Goal: Browse casually: Explore the website without a specific task or goal

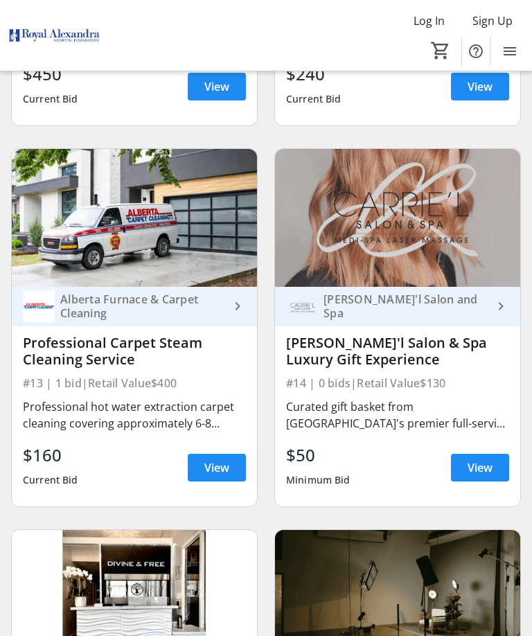
scroll to position [2372, 0]
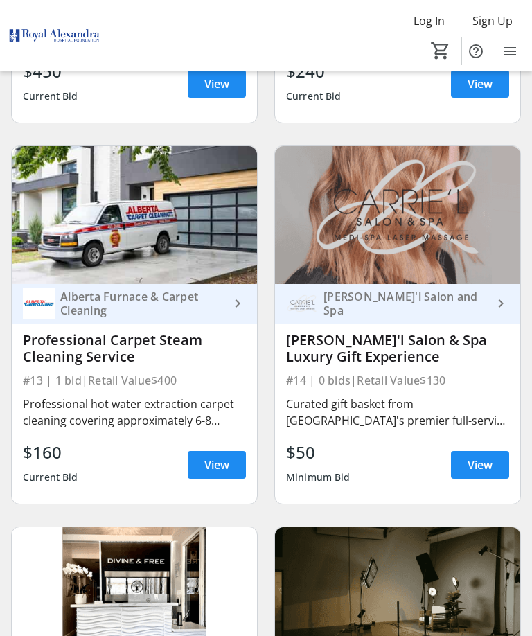
click at [493, 460] on span at bounding box center [480, 464] width 58 height 33
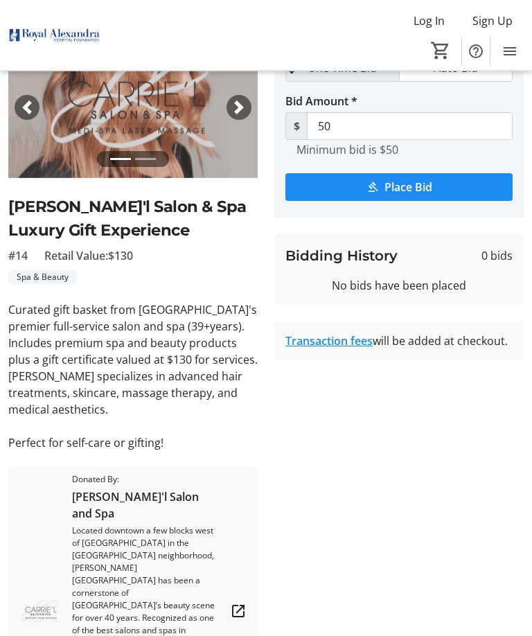
scroll to position [9, 0]
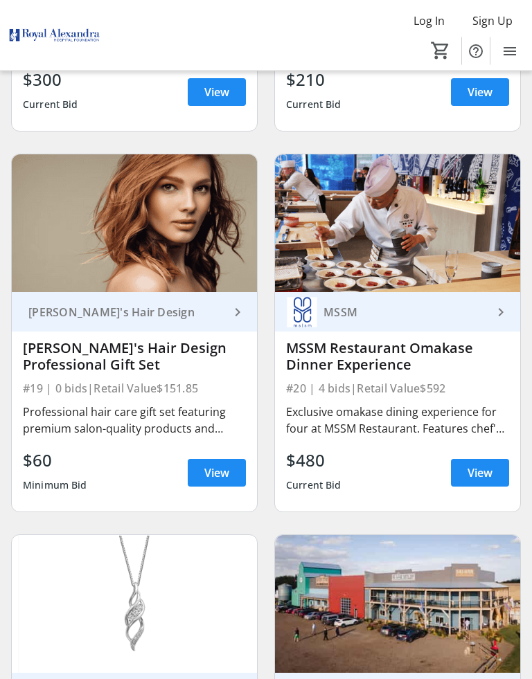
scroll to position [3506, 0]
click at [219, 478] on span "View" at bounding box center [216, 473] width 25 height 17
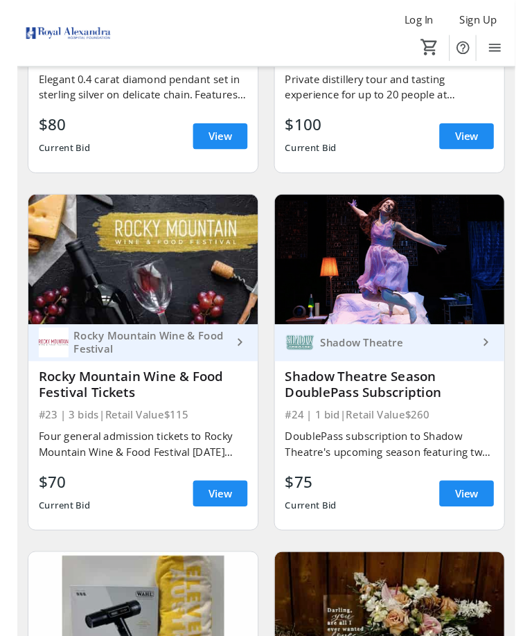
scroll to position [4212, 0]
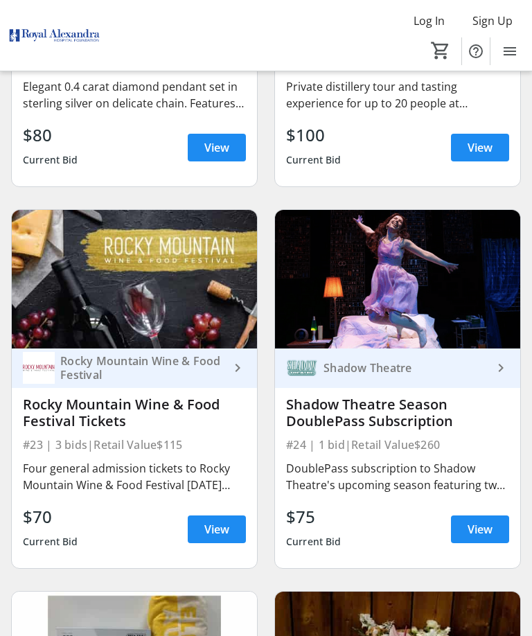
click at [219, 534] on span "View" at bounding box center [216, 529] width 25 height 17
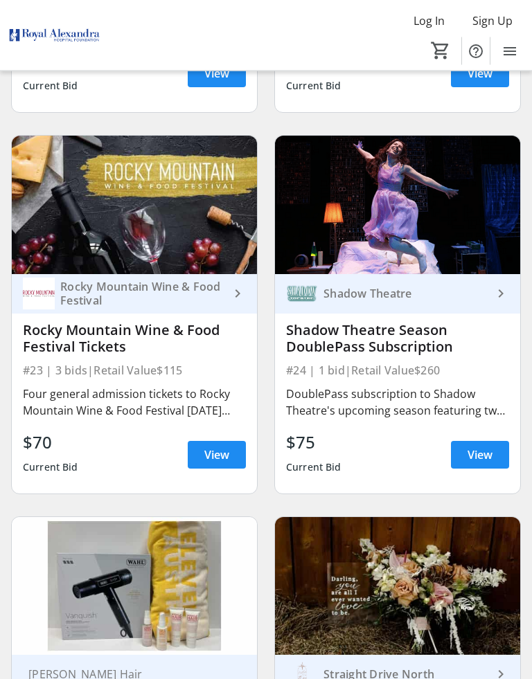
scroll to position [4286, 0]
click at [494, 447] on span at bounding box center [480, 454] width 58 height 33
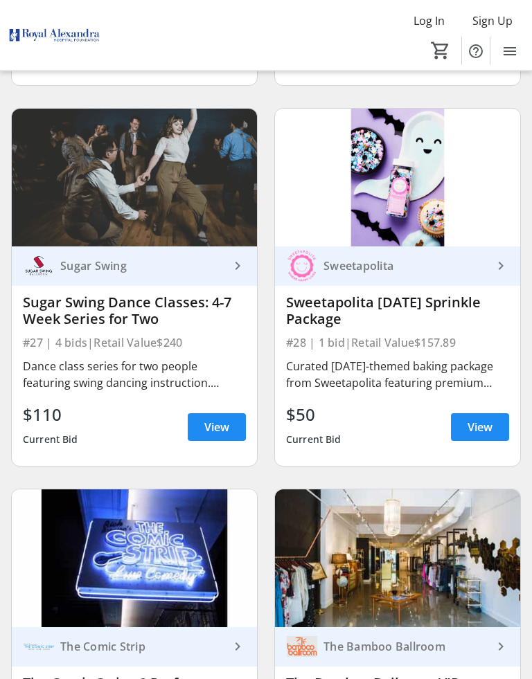
scroll to position [5076, 0]
click at [481, 429] on span "View" at bounding box center [479, 427] width 25 height 17
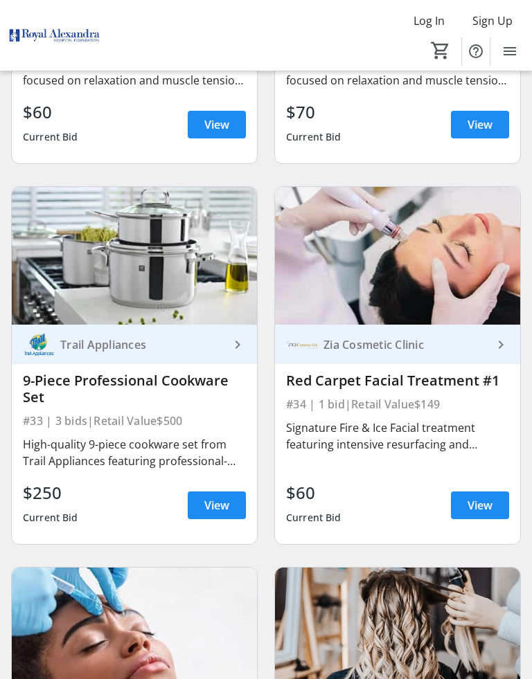
scroll to position [6125, 0]
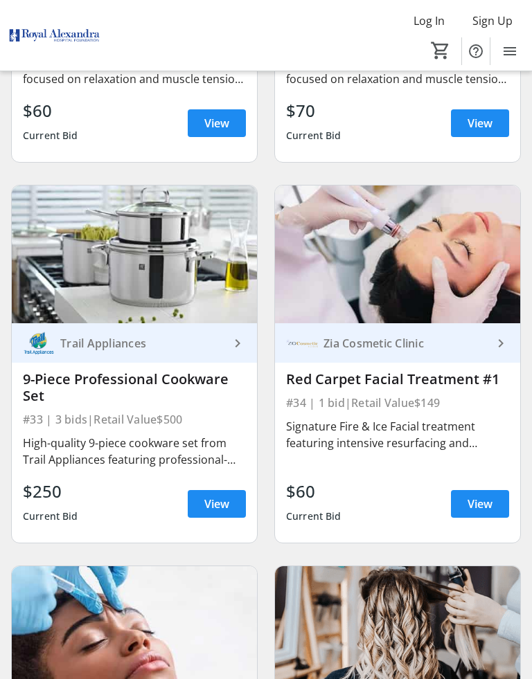
click at [182, 303] on img at bounding box center [134, 255] width 245 height 138
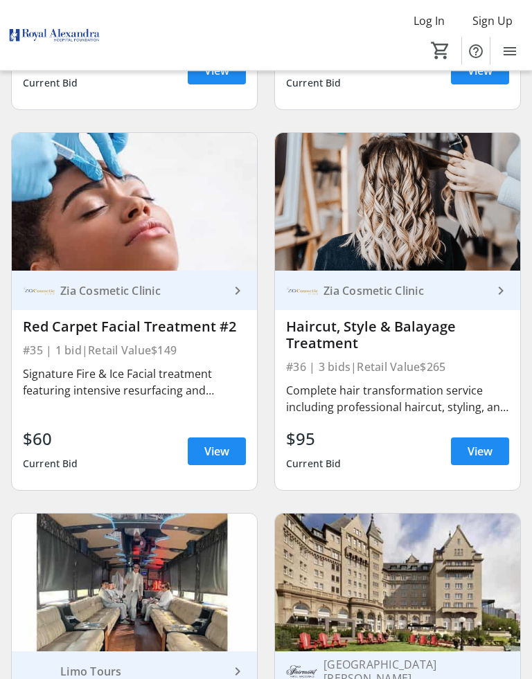
scroll to position [6558, 0]
click at [226, 460] on span "View" at bounding box center [216, 451] width 25 height 17
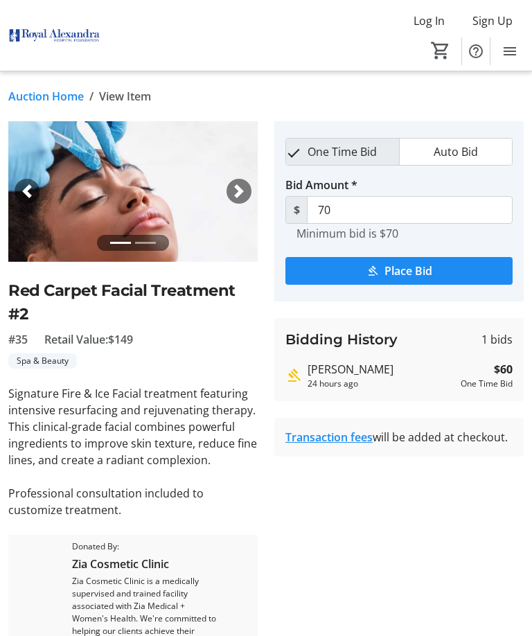
scroll to position [6558, 0]
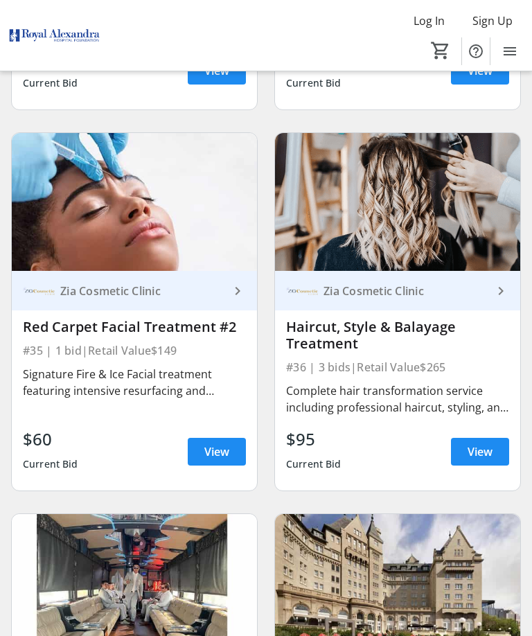
click at [489, 458] on span at bounding box center [480, 451] width 58 height 33
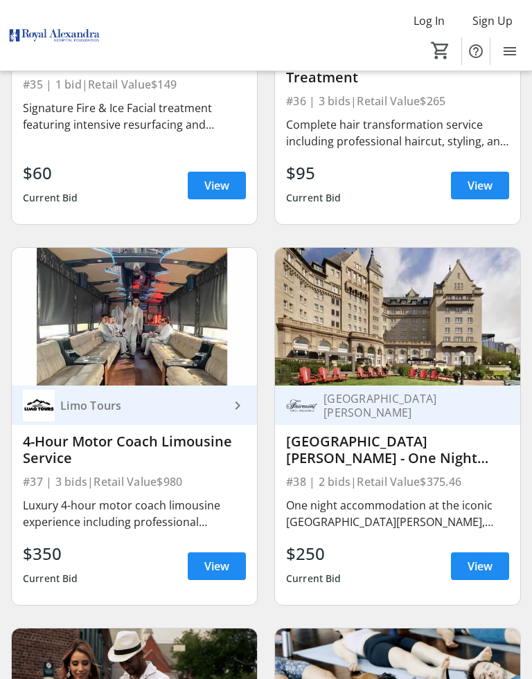
scroll to position [6829, 0]
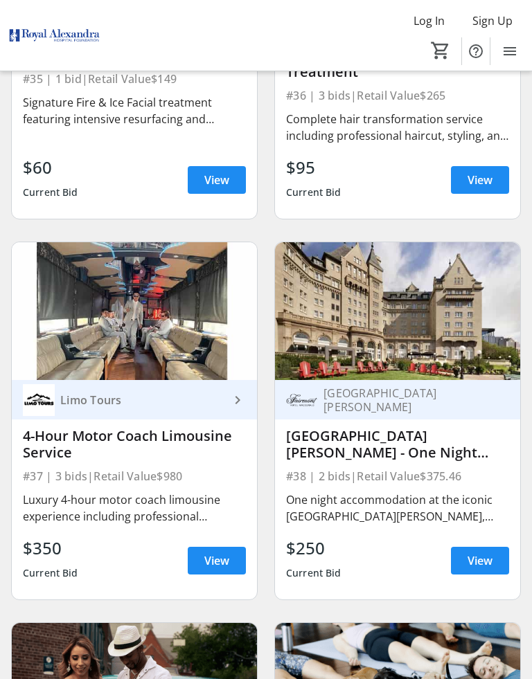
click at [478, 569] on span "View" at bounding box center [479, 561] width 25 height 17
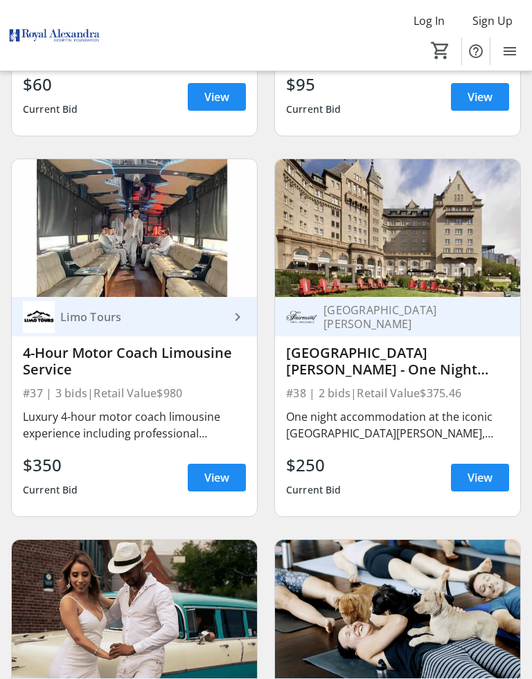
scroll to position [6914, 0]
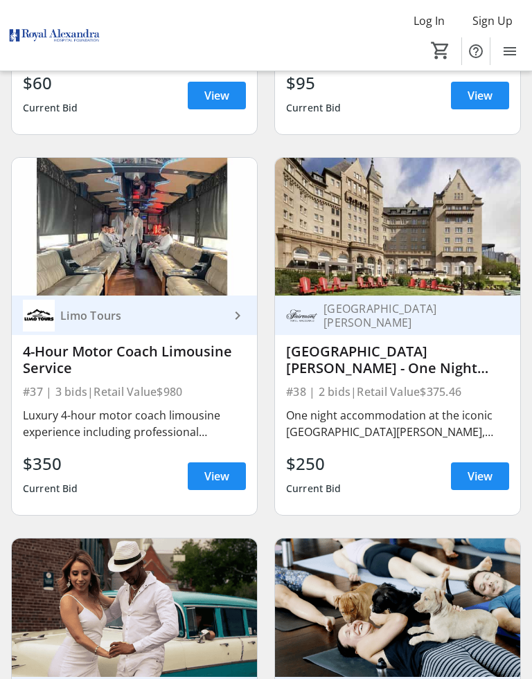
click at [222, 493] on span at bounding box center [217, 476] width 58 height 33
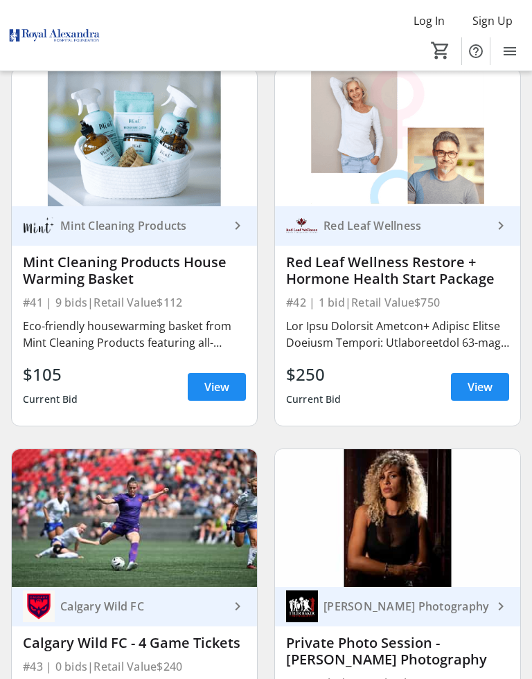
scroll to position [7770, 0]
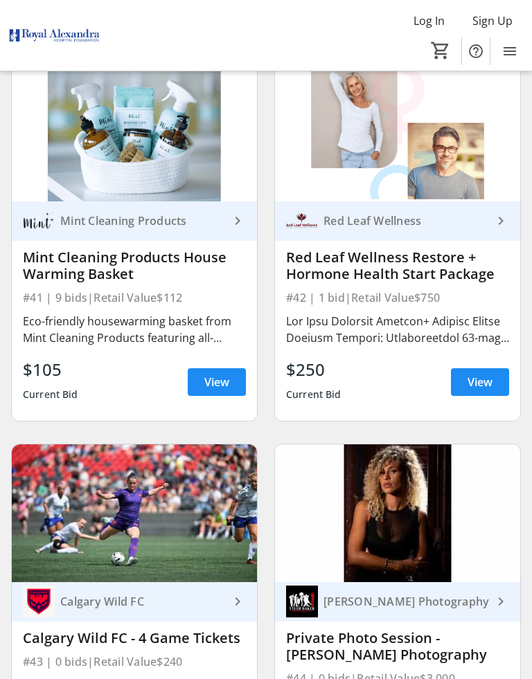
click at [483, 390] on span "View" at bounding box center [479, 382] width 25 height 17
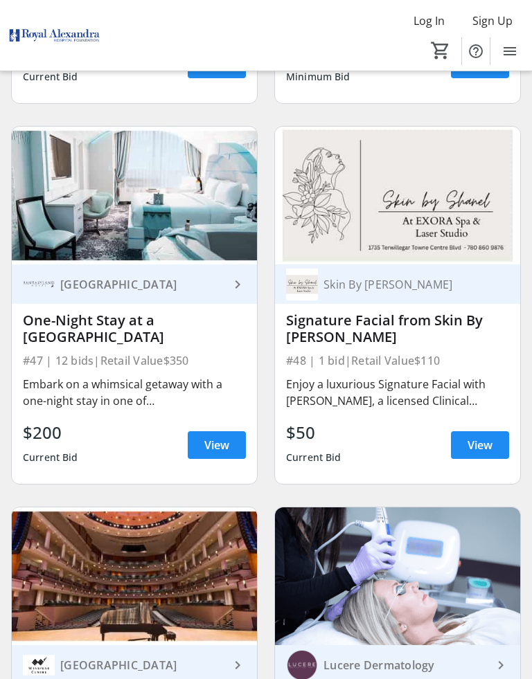
scroll to position [8854, 0]
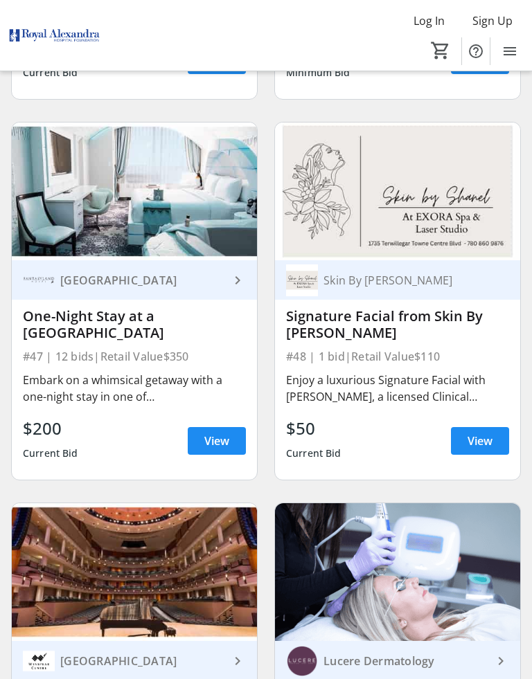
click at [223, 449] on span "View" at bounding box center [216, 441] width 25 height 17
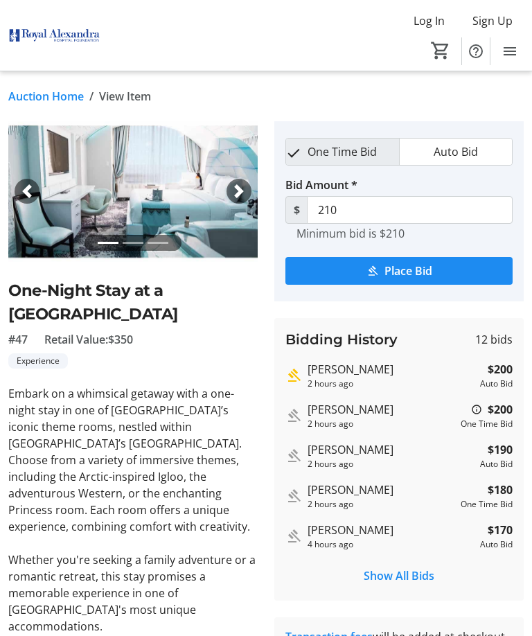
click at [244, 199] on div "Next" at bounding box center [238, 191] width 25 height 25
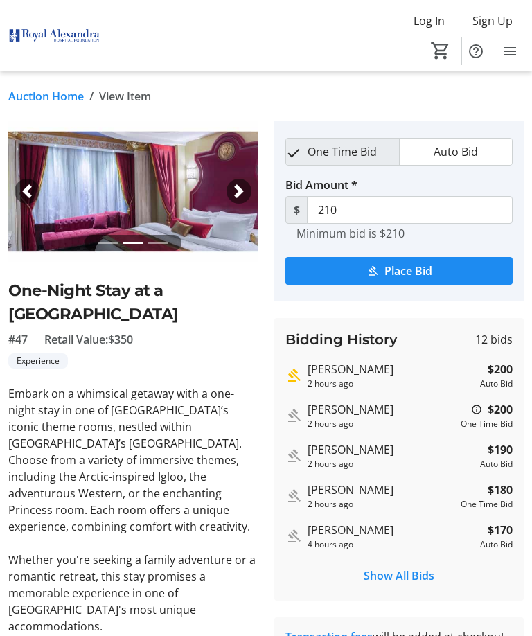
click at [242, 192] on span "button" at bounding box center [239, 191] width 14 height 14
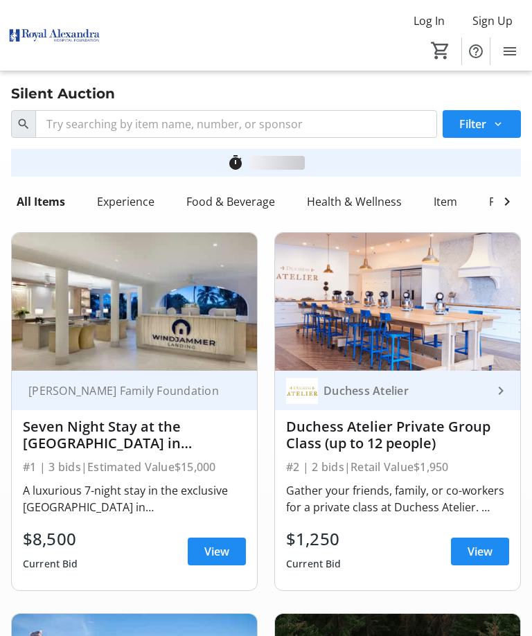
scroll to position [8854, 0]
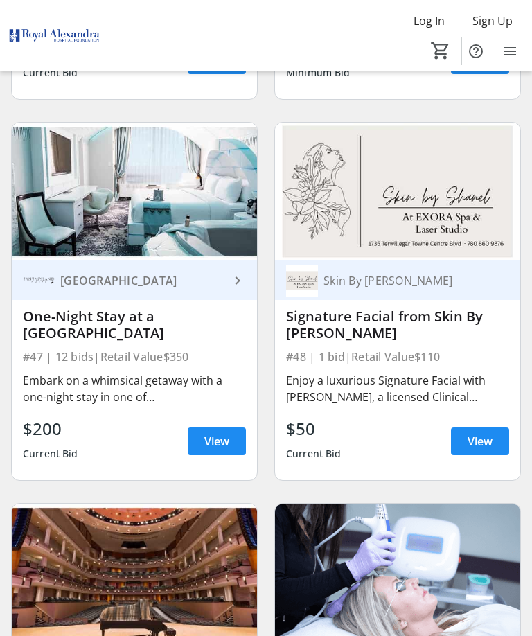
click at [482, 449] on span "View" at bounding box center [479, 441] width 25 height 17
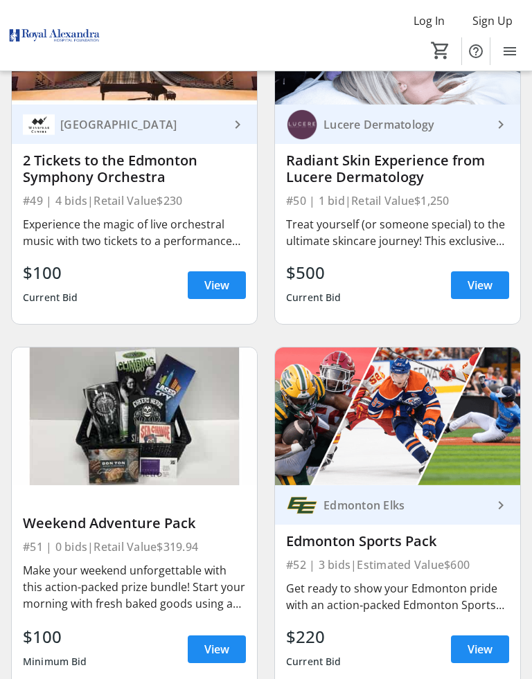
scroll to position [9438, 0]
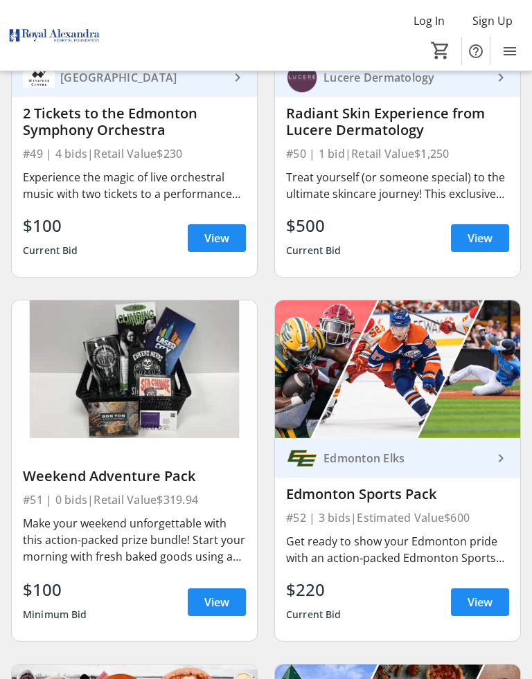
click at [219, 611] on span "View" at bounding box center [216, 602] width 25 height 17
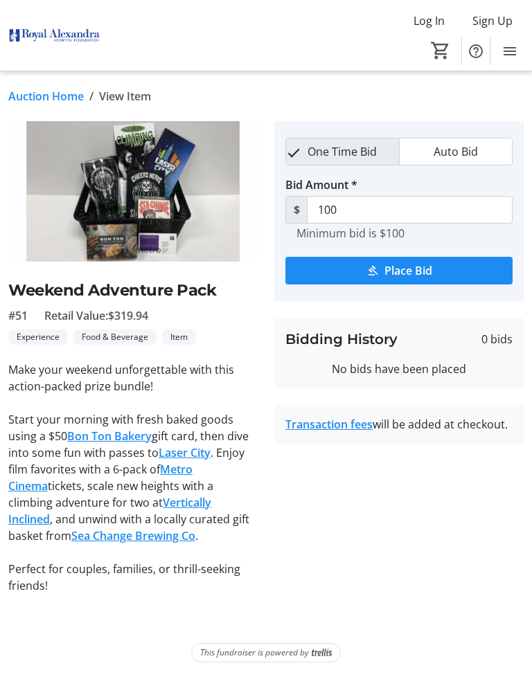
click at [192, 470] on link "Metro Cinema" at bounding box center [100, 478] width 184 height 32
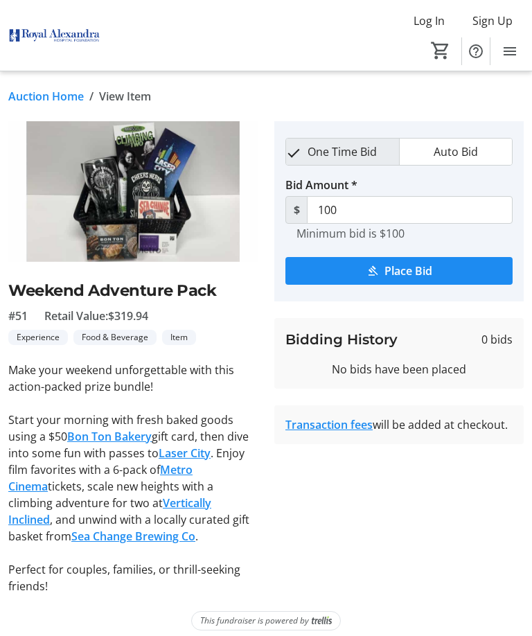
click at [181, 505] on link "Vertically Inclined" at bounding box center [109, 511] width 203 height 32
click at [95, 539] on link "Sea Change Brewing Co" at bounding box center [133, 535] width 124 height 15
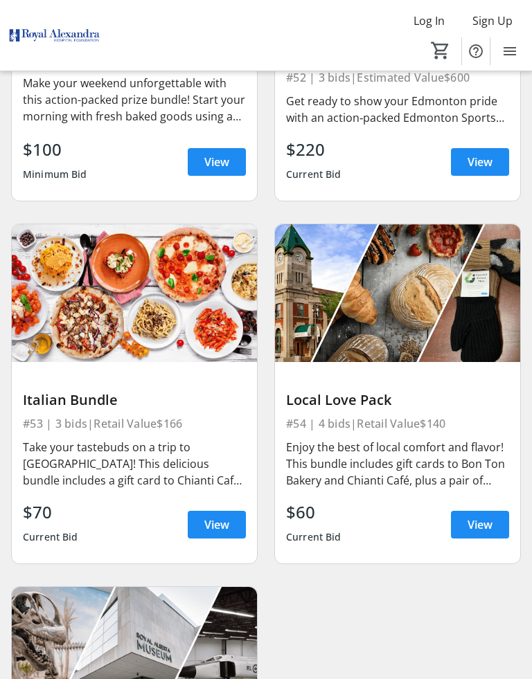
scroll to position [9880, 0]
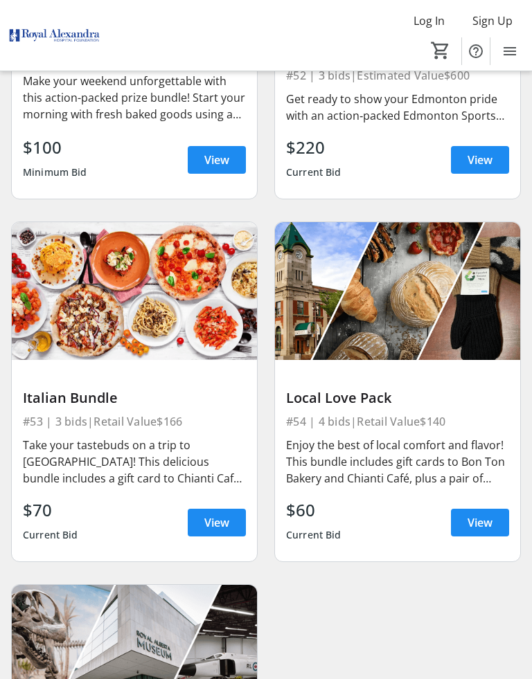
click at [476, 529] on span at bounding box center [480, 522] width 58 height 33
